Goal: Task Accomplishment & Management: Use online tool/utility

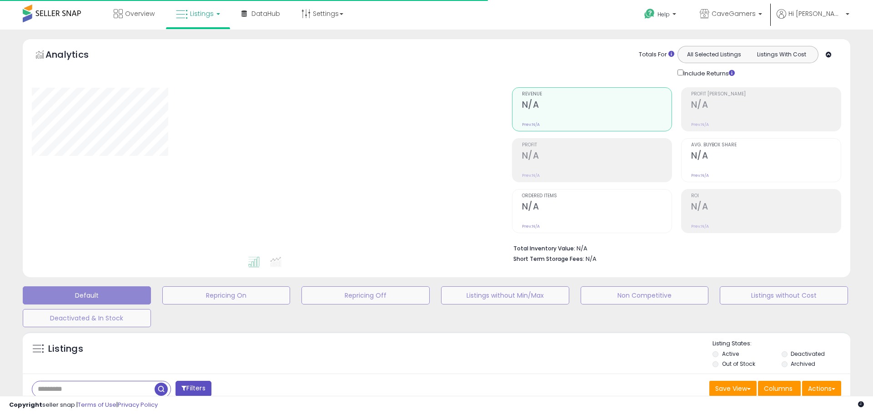
type input "*********"
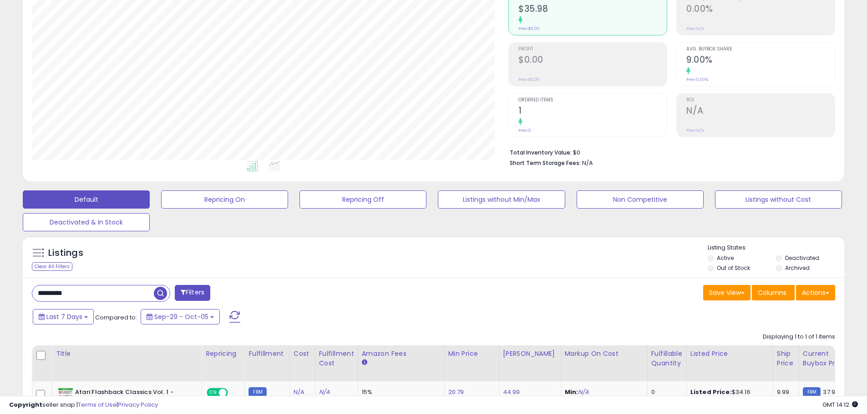
scroll to position [204, 0]
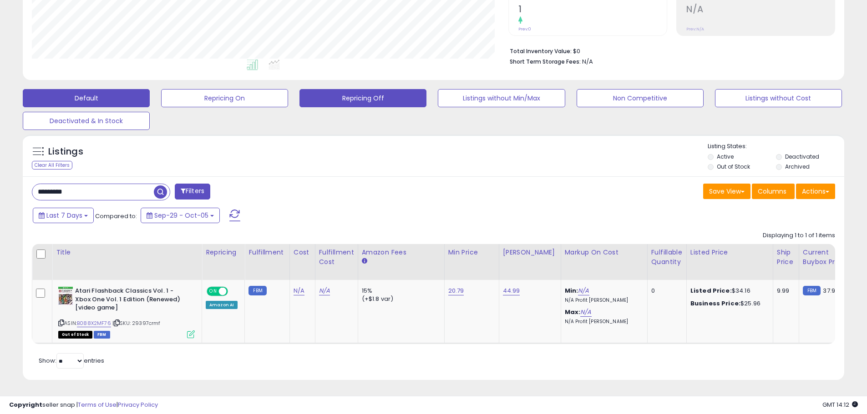
click at [368, 94] on button "Repricing Off" at bounding box center [362, 98] width 127 height 18
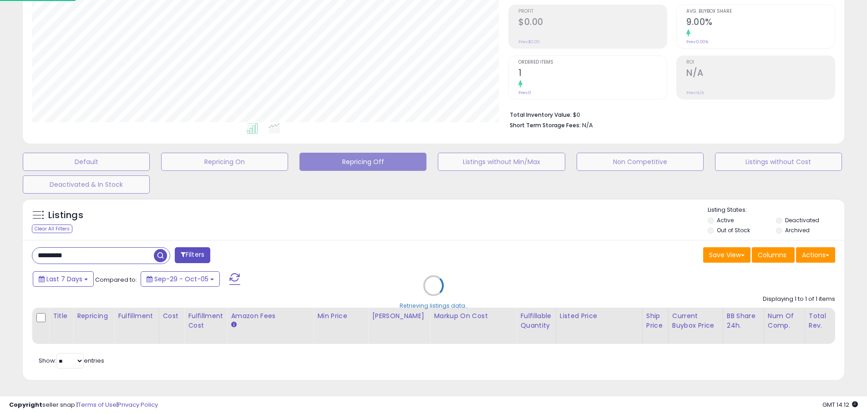
scroll to position [186, 480]
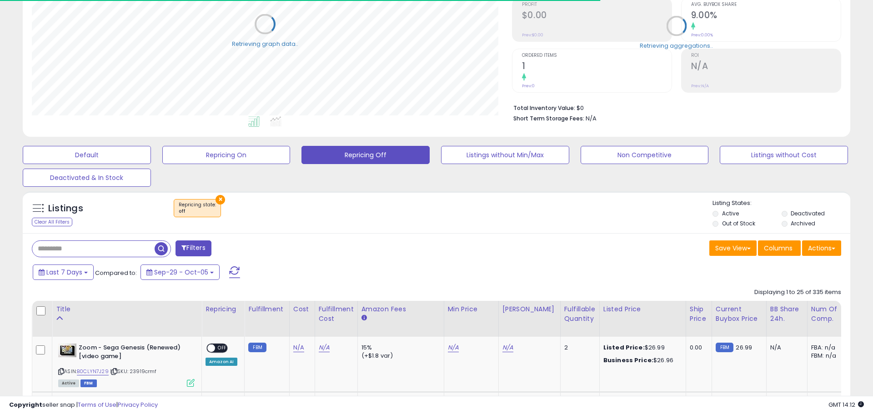
click at [784, 213] on li "Deactivated" at bounding box center [815, 215] width 67 height 10
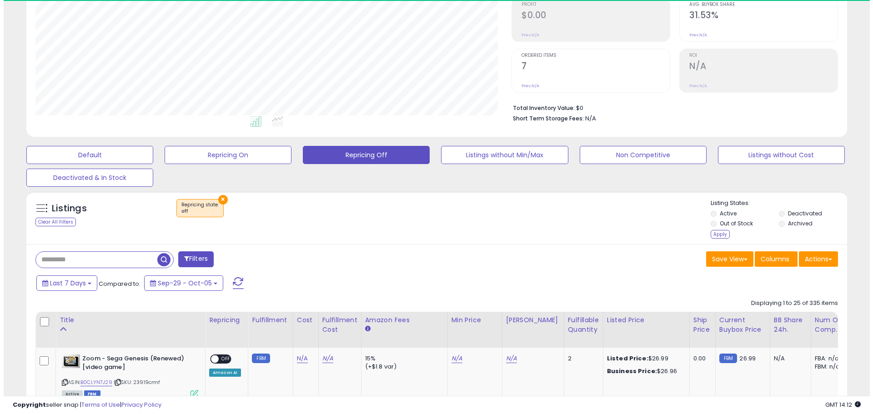
scroll to position [186, 476]
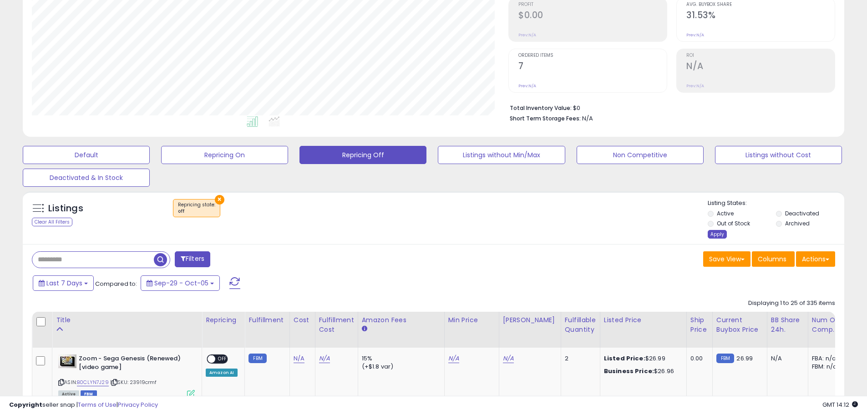
click at [710, 234] on div "Apply" at bounding box center [716, 234] width 19 height 9
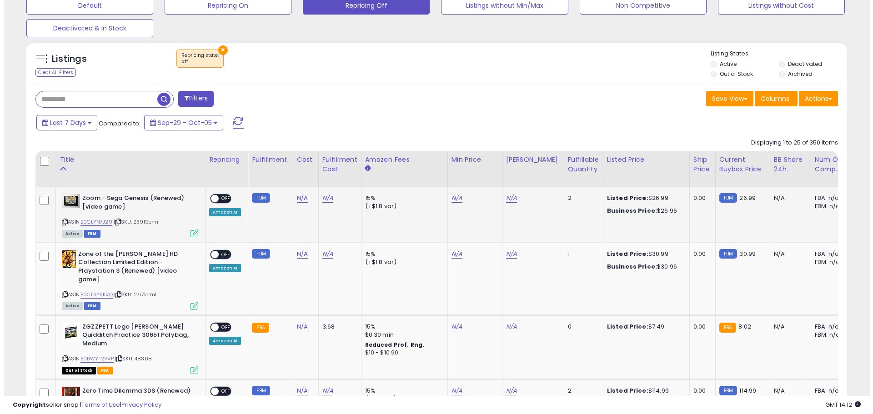
scroll to position [270, 0]
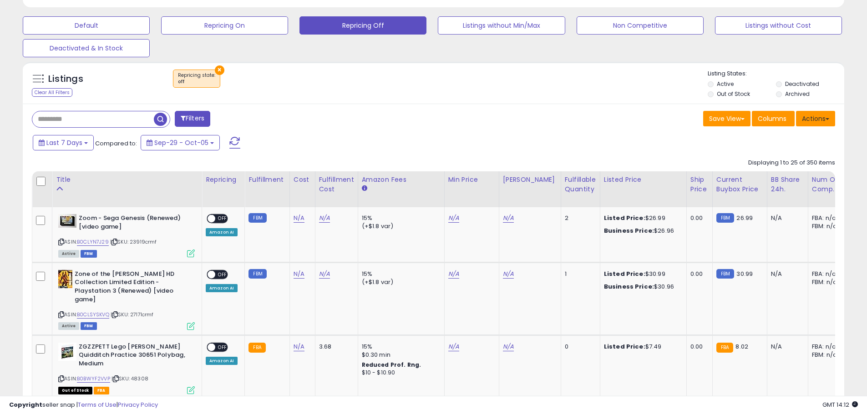
click at [817, 119] on button "Actions" at bounding box center [815, 118] width 39 height 15
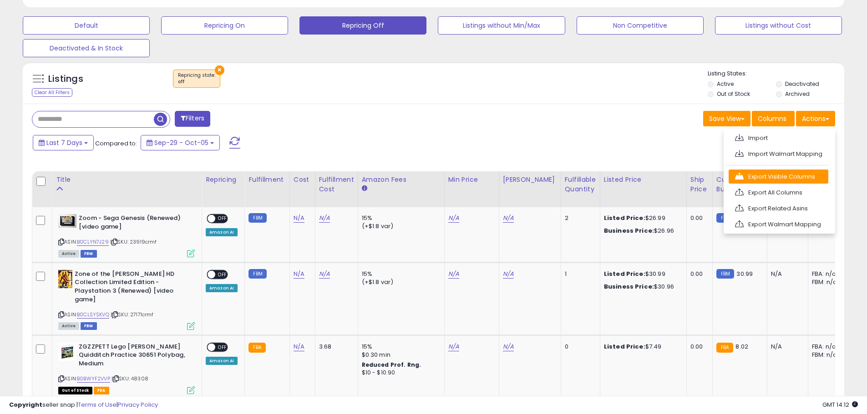
click at [782, 176] on link "Export Visible Columns" at bounding box center [778, 177] width 100 height 14
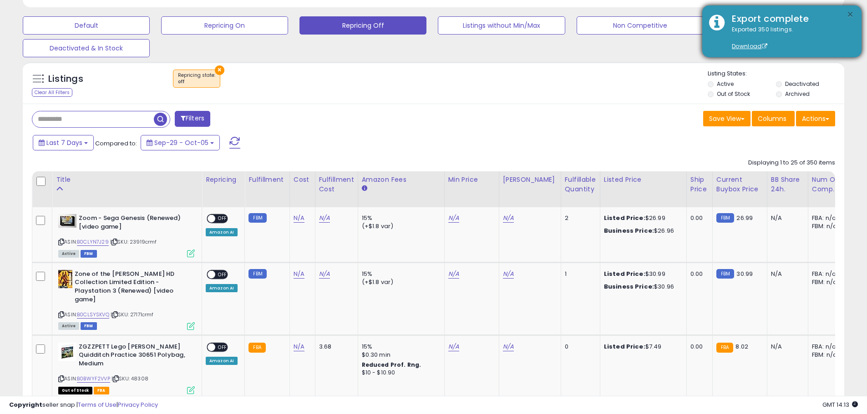
click at [850, 15] on button "×" at bounding box center [849, 14] width 7 height 11
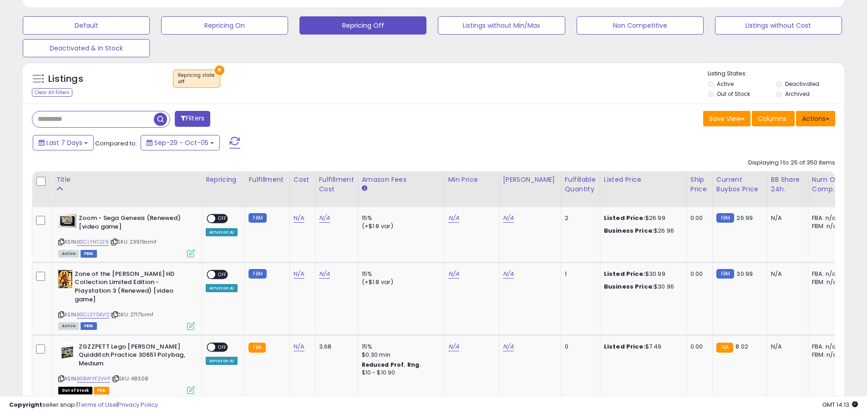
click at [824, 117] on button "Actions" at bounding box center [815, 118] width 39 height 15
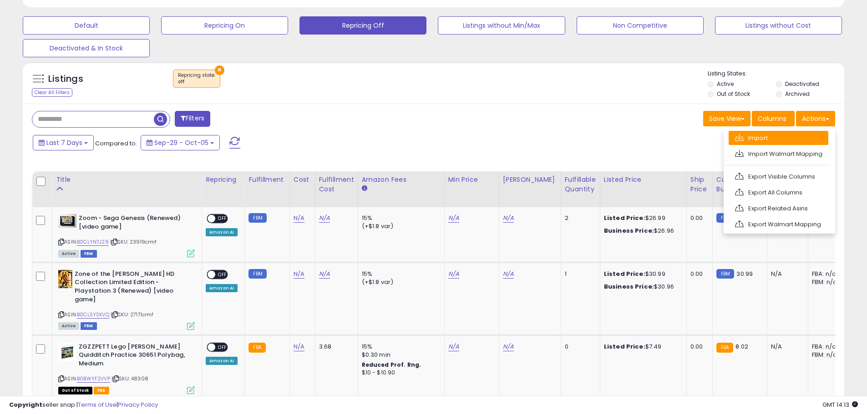
click at [771, 140] on link "Import" at bounding box center [778, 138] width 100 height 14
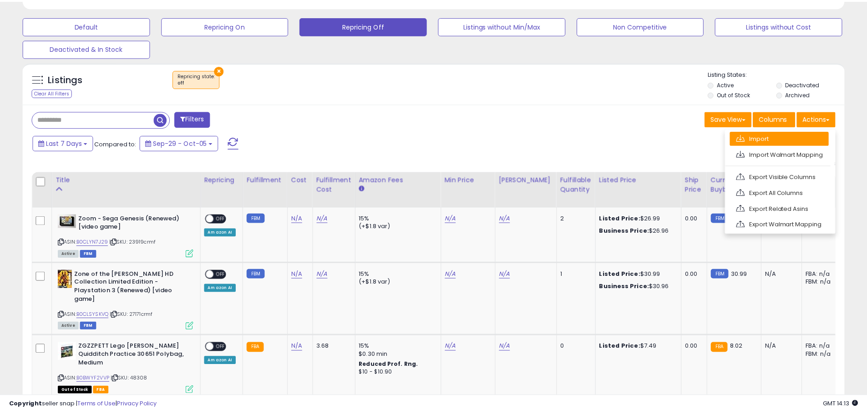
scroll to position [186, 480]
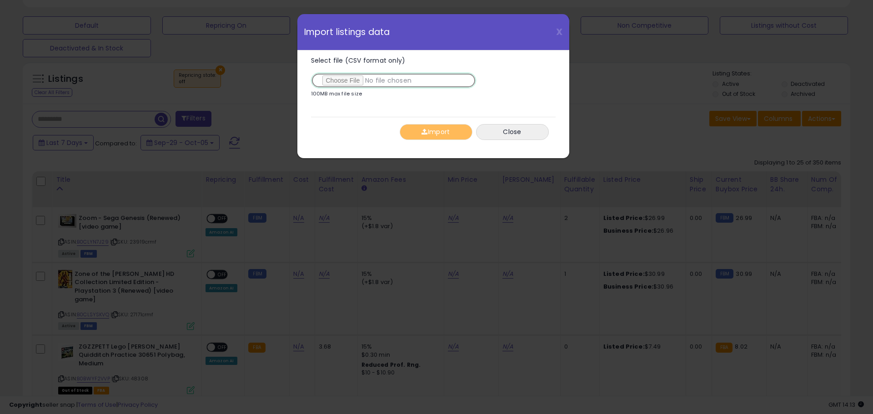
click at [348, 80] on input "Select file (CSV format only)" at bounding box center [393, 80] width 165 height 15
type input "**********"
click at [437, 135] on button "Import" at bounding box center [436, 132] width 73 height 16
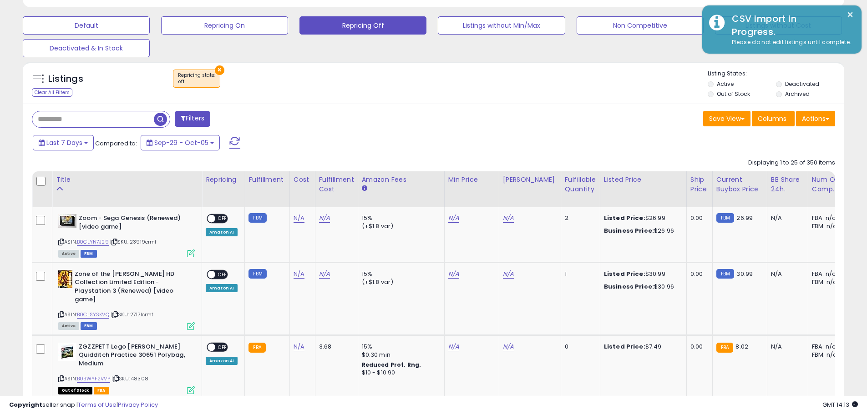
scroll to position [454690, 454400]
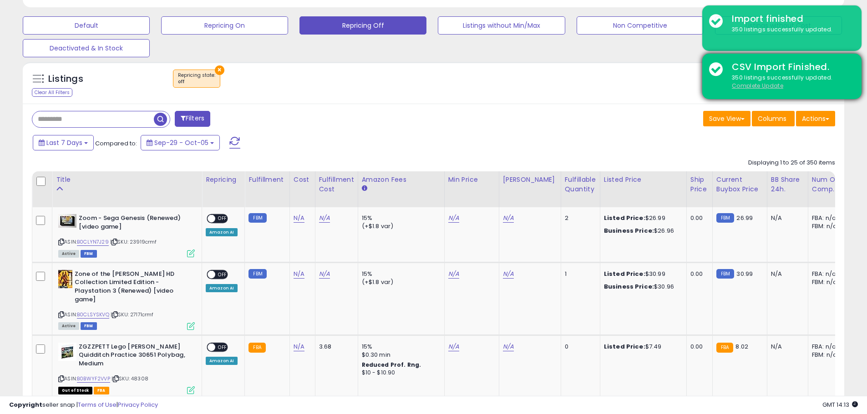
click at [743, 83] on u "Complete Update" at bounding box center [756, 86] width 51 height 8
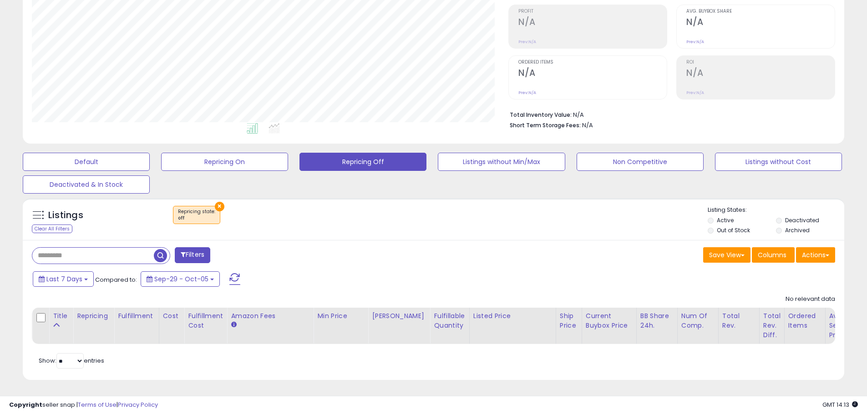
scroll to position [186, 476]
click at [500, 219] on div "× Repricing state : off" at bounding box center [434, 218] width 546 height 25
